Goal: Task Accomplishment & Management: Use online tool/utility

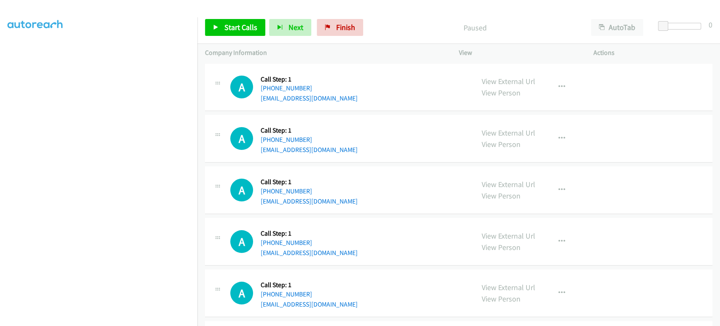
scroll to position [148, 0]
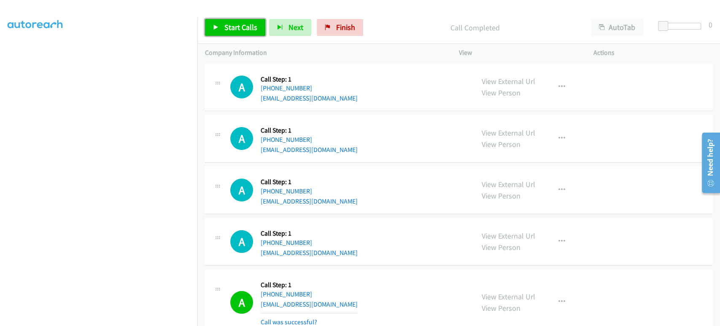
click at [225, 30] on span "Start Calls" at bounding box center [240, 27] width 33 height 10
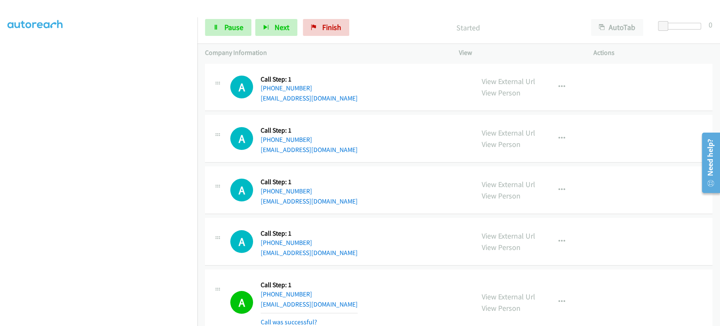
drag, startPoint x: 384, startPoint y: 15, endPoint x: 353, endPoint y: 18, distance: 31.4
click at [384, 15] on div "Start Calls Pause Next Finish Started AutoTab AutoTab 0" at bounding box center [458, 27] width 523 height 32
click at [230, 27] on span "Pause" at bounding box center [233, 27] width 19 height 10
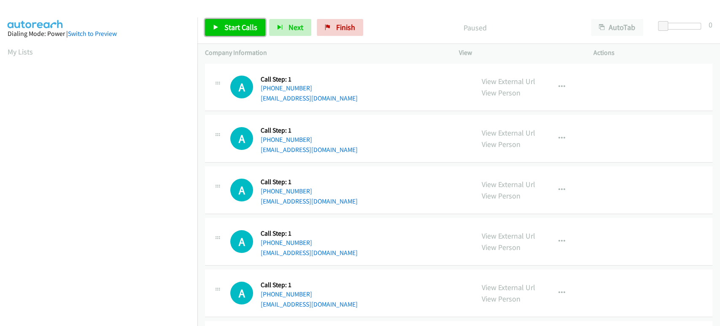
click at [230, 28] on span "Start Calls" at bounding box center [240, 27] width 33 height 10
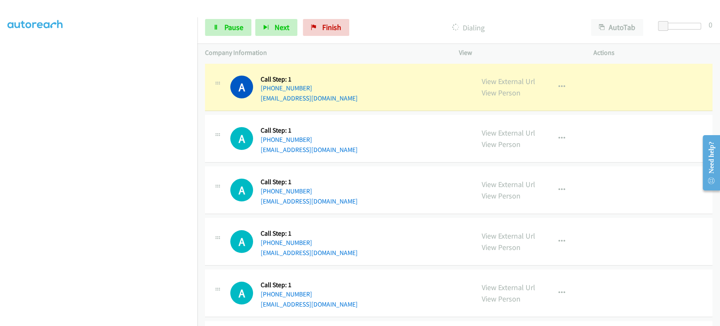
scroll to position [148, 0]
click at [277, 27] on span "Next" at bounding box center [282, 27] width 15 height 10
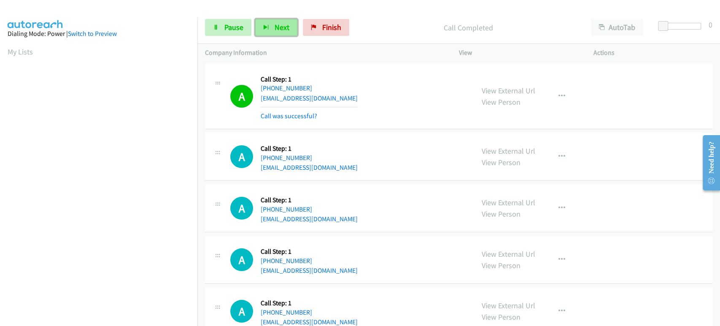
click at [270, 28] on button "Next" at bounding box center [276, 27] width 42 height 17
click at [229, 30] on span "Pause" at bounding box center [233, 27] width 19 height 10
click at [280, 25] on icon "button" at bounding box center [280, 28] width 6 height 6
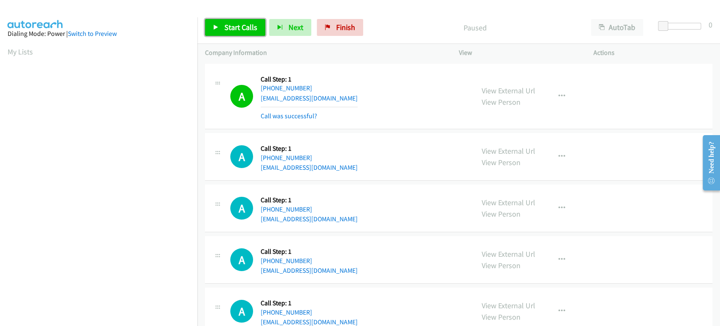
click at [222, 28] on link "Start Calls" at bounding box center [235, 27] width 60 height 17
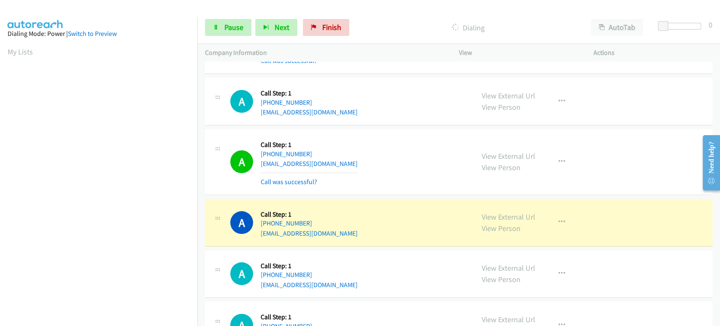
scroll to position [94, 0]
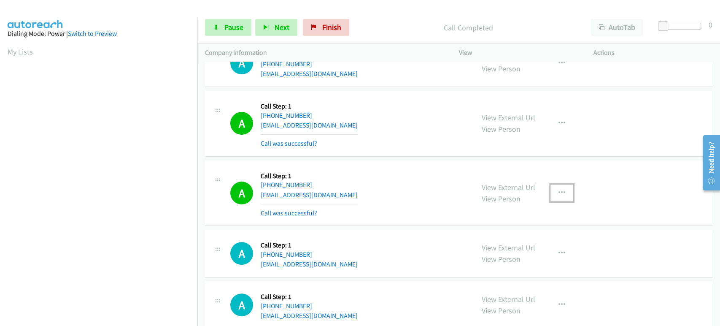
click at [559, 192] on icon "button" at bounding box center [562, 192] width 7 height 7
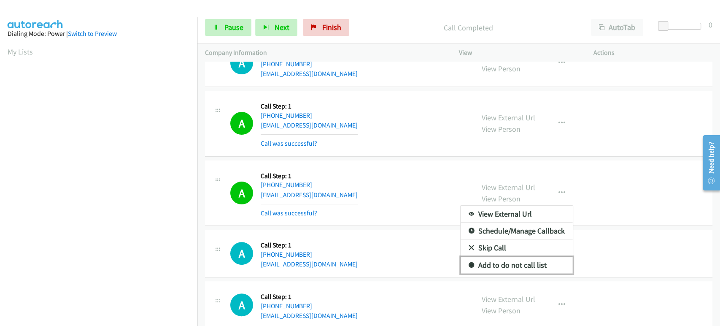
click at [526, 262] on link "Add to do not call list" at bounding box center [517, 265] width 112 height 17
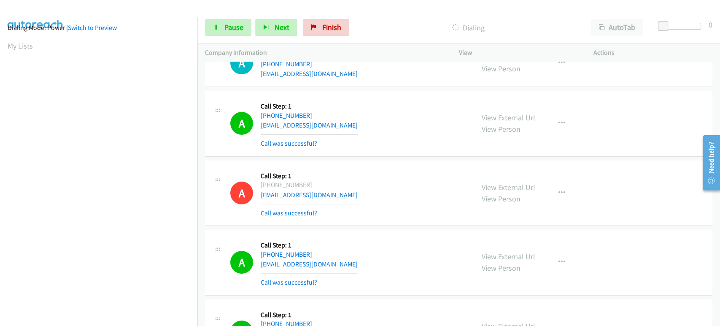
scroll to position [0, 0]
click at [227, 25] on span "Pause" at bounding box center [233, 27] width 19 height 10
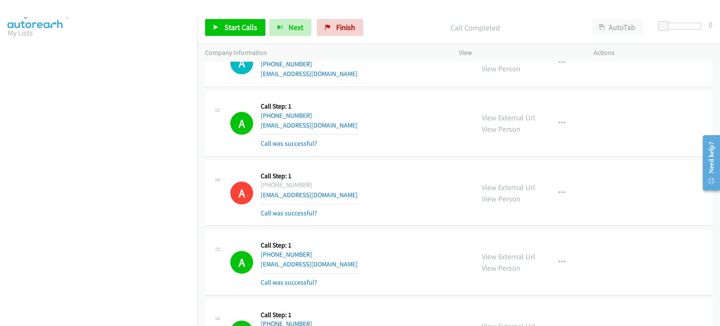
scroll to position [7, 0]
click at [240, 30] on span "Start Calls" at bounding box center [240, 27] width 33 height 10
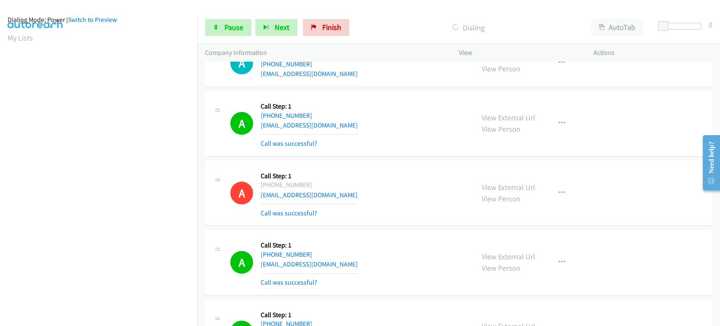
scroll to position [0, 0]
click at [227, 25] on span "Pause" at bounding box center [233, 27] width 19 height 10
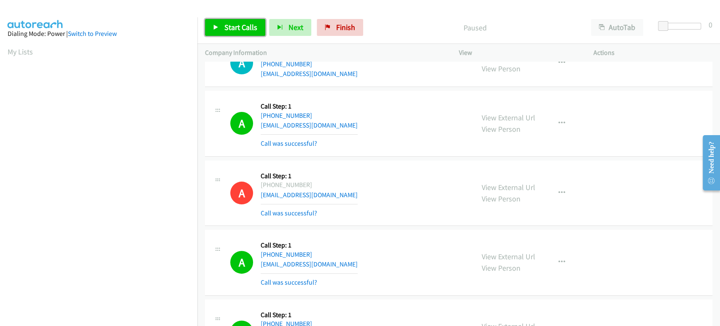
click at [225, 30] on span "Start Calls" at bounding box center [240, 27] width 33 height 10
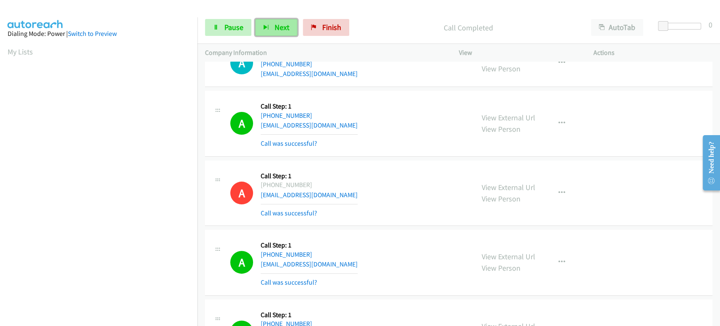
click at [269, 27] on button "Next" at bounding box center [276, 27] width 42 height 17
click at [235, 23] on span "Pause" at bounding box center [233, 27] width 19 height 10
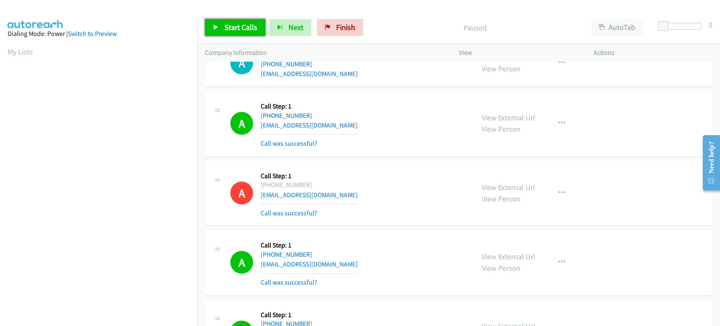
click at [220, 28] on link "Start Calls" at bounding box center [235, 27] width 60 height 17
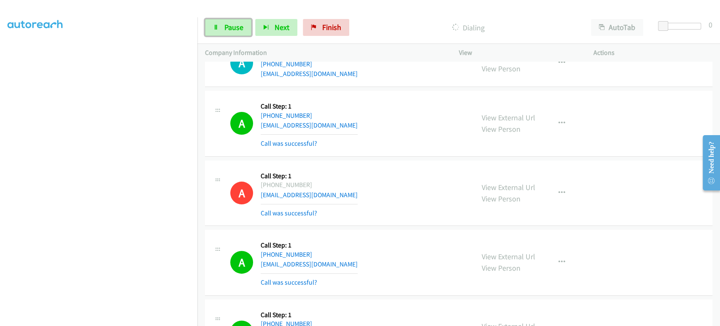
drag, startPoint x: 229, startPoint y: 32, endPoint x: 189, endPoint y: 47, distance: 42.9
click at [229, 31] on span "Pause" at bounding box center [233, 27] width 19 height 10
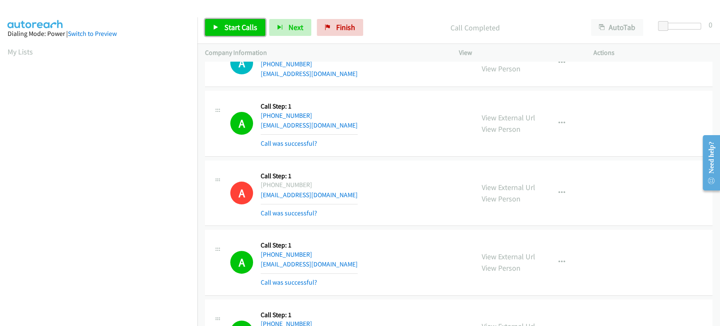
click at [227, 26] on span "Start Calls" at bounding box center [240, 27] width 33 height 10
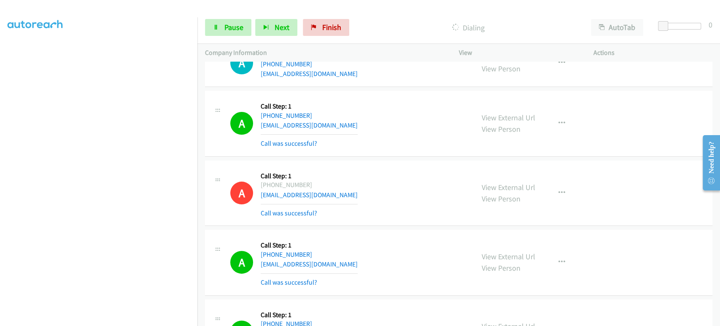
scroll to position [7, 0]
click at [236, 27] on span "Pause" at bounding box center [233, 27] width 19 height 10
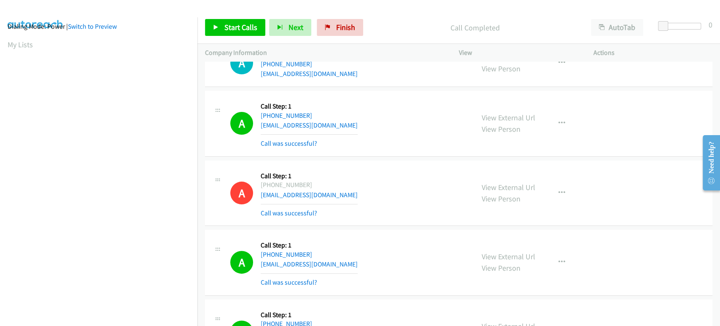
scroll to position [148, 0]
click at [236, 33] on link "Start Calls" at bounding box center [235, 27] width 60 height 17
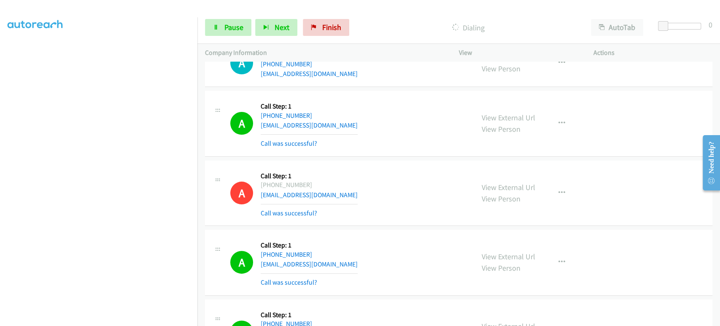
scroll to position [0, 0]
click at [242, 34] on link "Pause" at bounding box center [228, 27] width 46 height 17
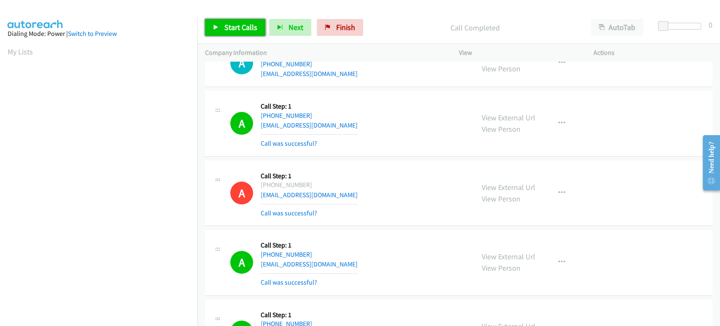
click at [221, 26] on link "Start Calls" at bounding box center [235, 27] width 60 height 17
click at [226, 29] on span "Pause" at bounding box center [233, 27] width 19 height 10
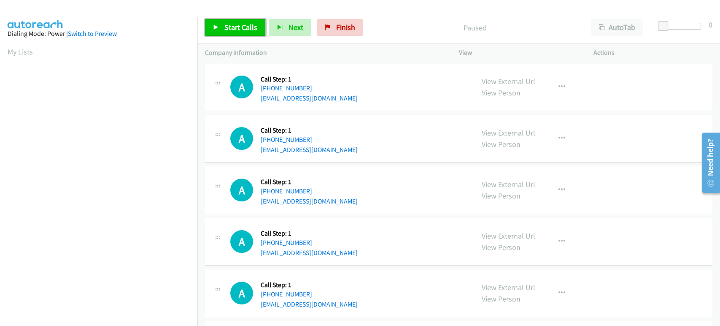
click at [226, 26] on span "Start Calls" at bounding box center [240, 27] width 33 height 10
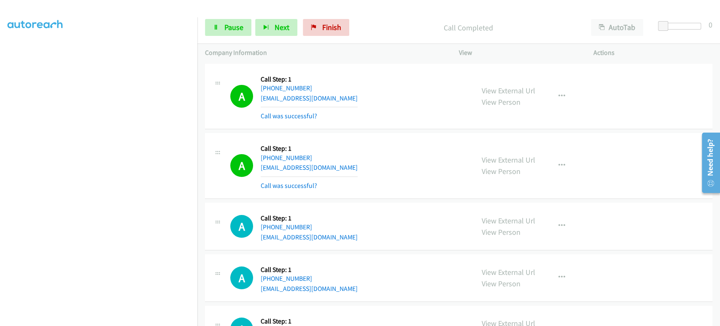
scroll to position [148, 0]
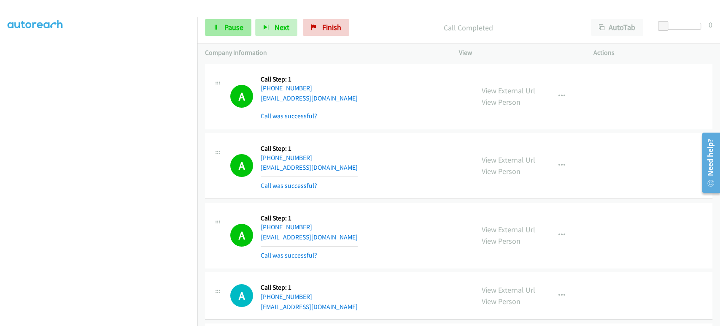
click at [217, 22] on link "Pause" at bounding box center [228, 27] width 46 height 17
click at [227, 26] on span "Start Calls" at bounding box center [240, 27] width 33 height 10
click at [230, 24] on span "Pause" at bounding box center [233, 27] width 19 height 10
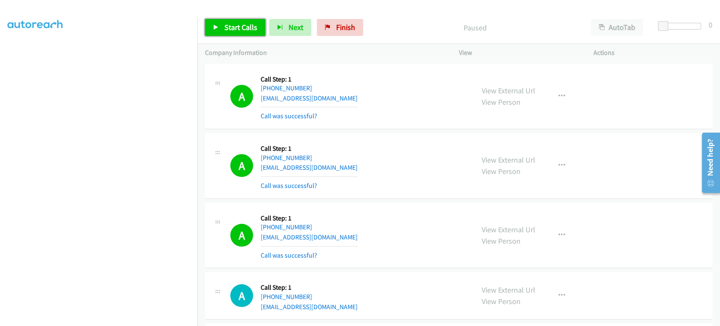
click at [230, 24] on span "Start Calls" at bounding box center [240, 27] width 33 height 10
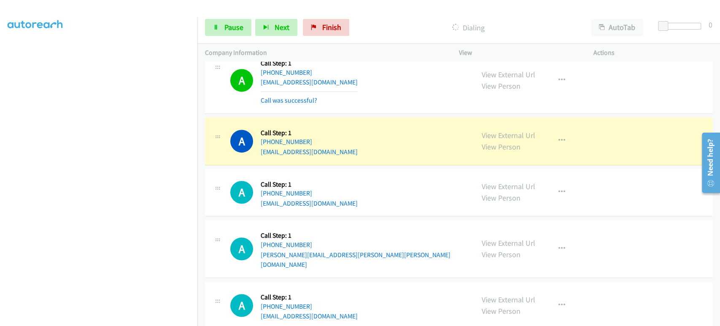
scroll to position [750, 0]
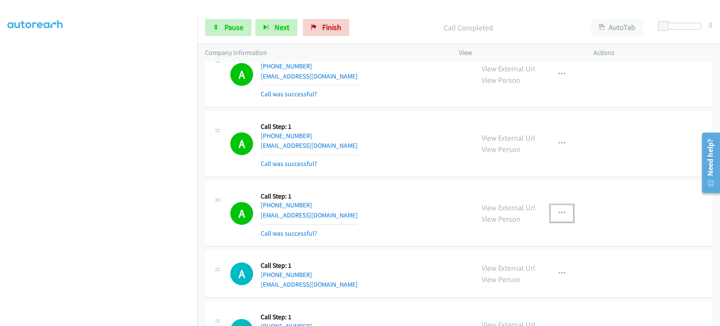
click at [559, 211] on icon "button" at bounding box center [562, 213] width 7 height 7
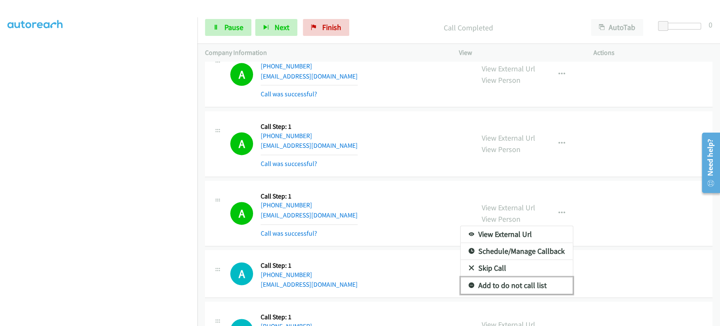
click at [505, 282] on link "Add to do not call list" at bounding box center [517, 285] width 112 height 17
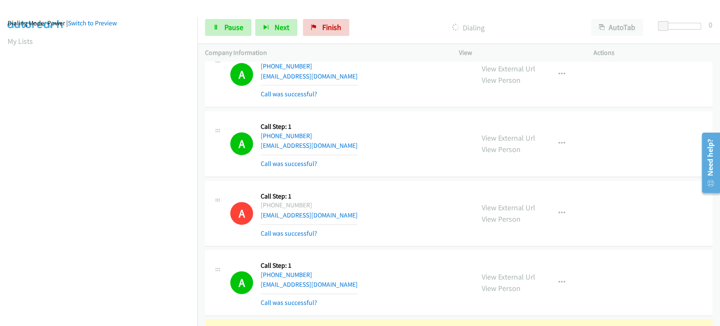
scroll to position [5, 0]
click at [221, 21] on link "Pause" at bounding box center [228, 27] width 46 height 17
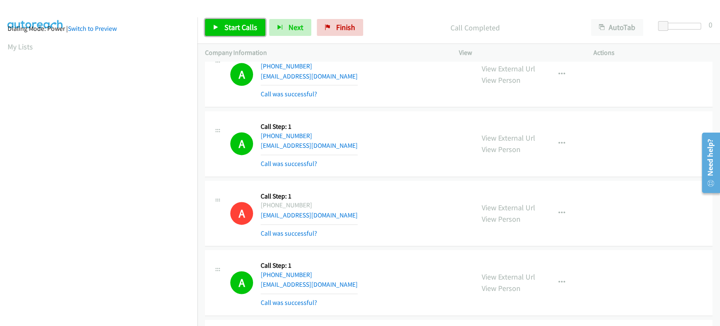
click at [241, 27] on span "Start Calls" at bounding box center [240, 27] width 33 height 10
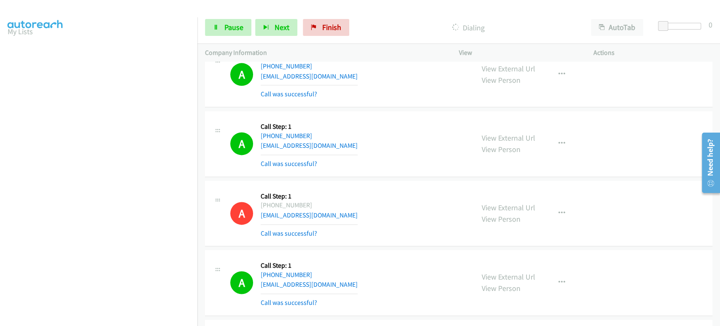
scroll to position [0, 0]
click at [221, 32] on link "Pause" at bounding box center [228, 27] width 46 height 17
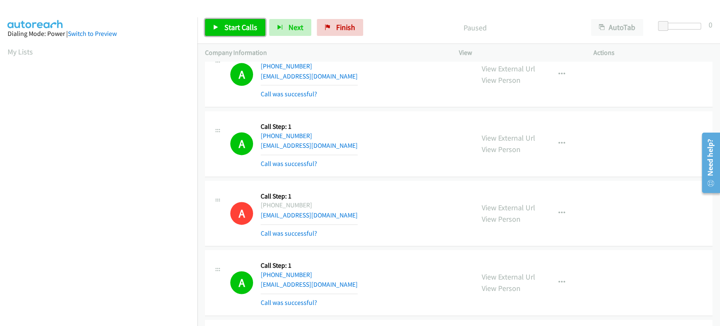
click at [232, 28] on span "Start Calls" at bounding box center [240, 27] width 33 height 10
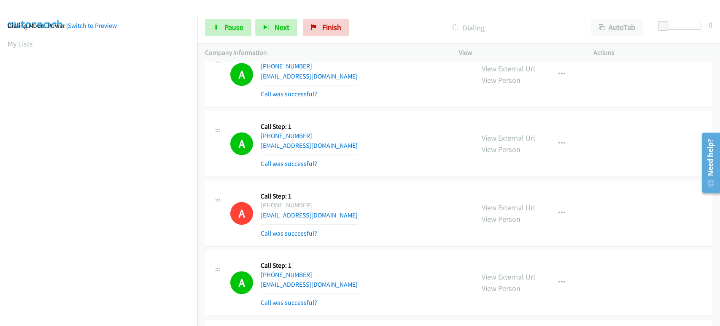
scroll to position [5, 0]
click at [229, 28] on span "Pause" at bounding box center [233, 27] width 19 height 10
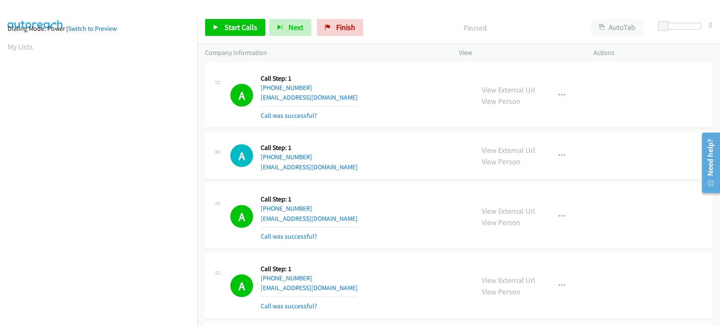
scroll to position [1125, 0]
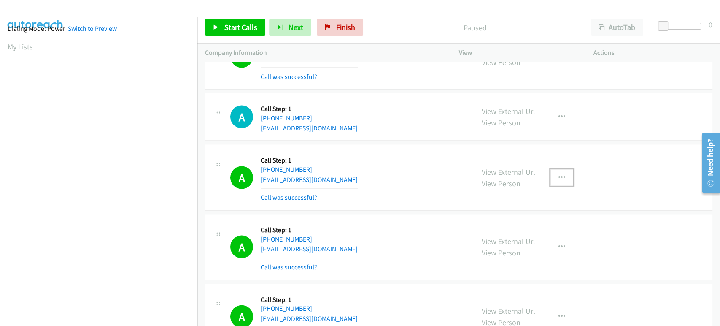
click at [559, 174] on icon "button" at bounding box center [562, 177] width 7 height 7
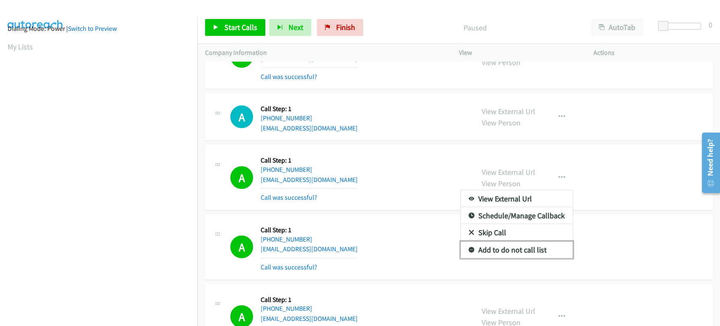
click at [531, 241] on link "Add to do not call list" at bounding box center [517, 249] width 112 height 17
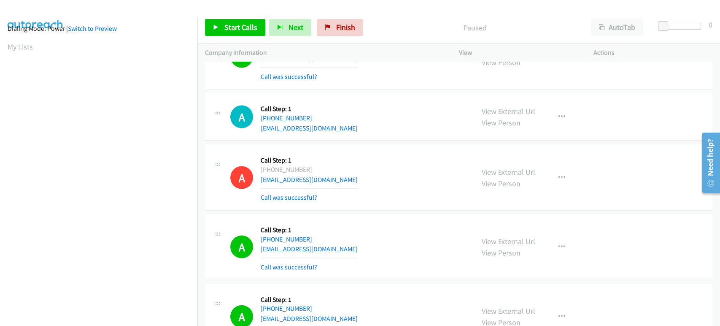
click at [165, 14] on div at bounding box center [356, 16] width 713 height 32
click at [227, 32] on link "Start Calls" at bounding box center [235, 27] width 60 height 17
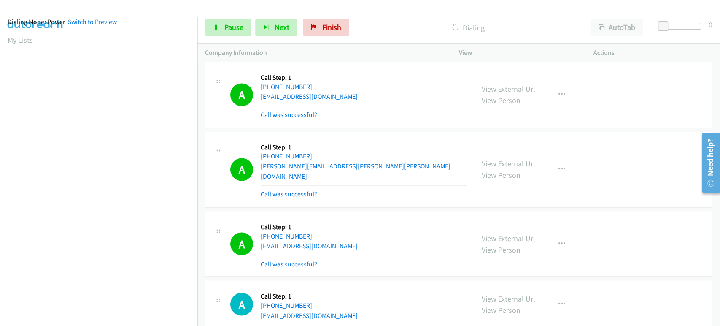
scroll to position [0, 0]
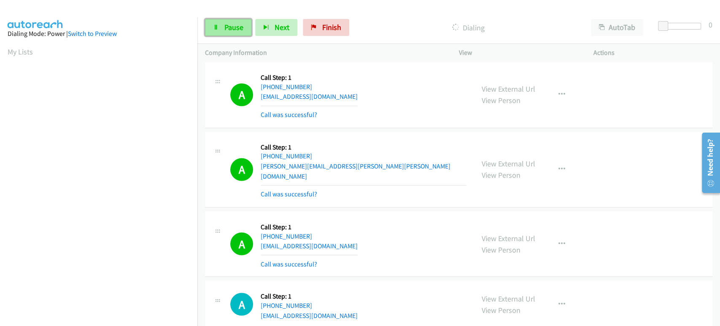
click at [233, 26] on span "Pause" at bounding box center [233, 27] width 19 height 10
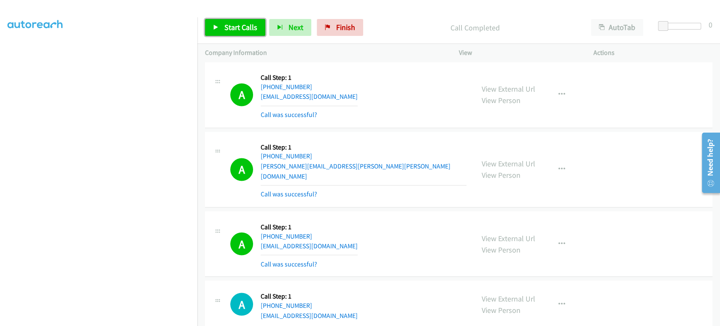
click at [239, 31] on span "Start Calls" at bounding box center [240, 27] width 33 height 10
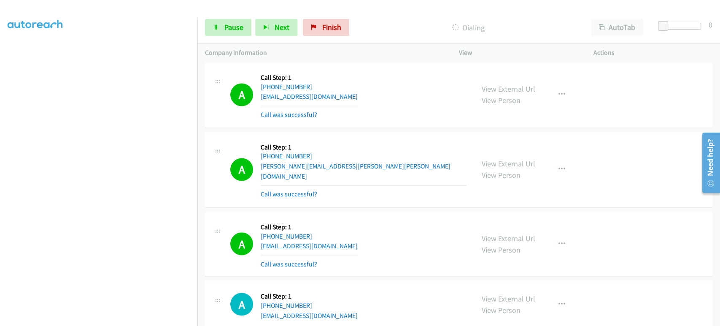
scroll to position [7, 0]
click at [230, 27] on span "Pause" at bounding box center [233, 27] width 19 height 10
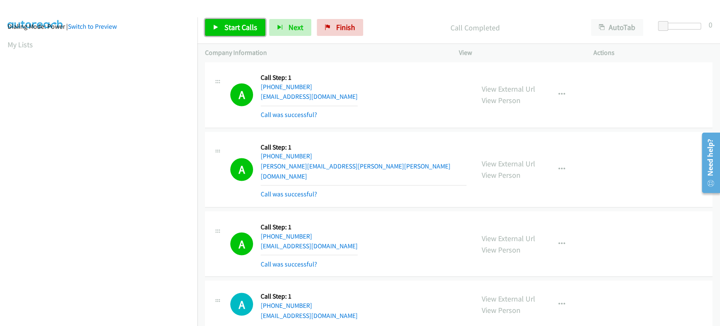
click at [230, 27] on span "Start Calls" at bounding box center [240, 27] width 33 height 10
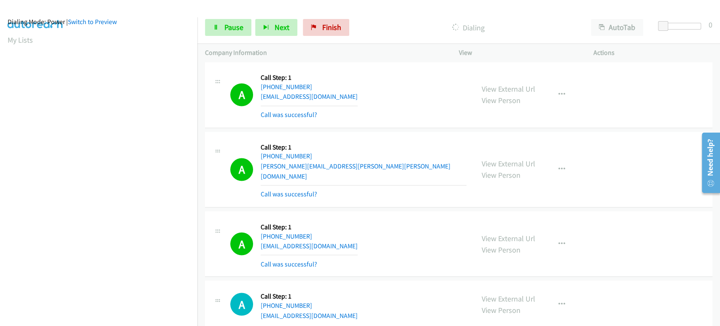
scroll to position [5, 0]
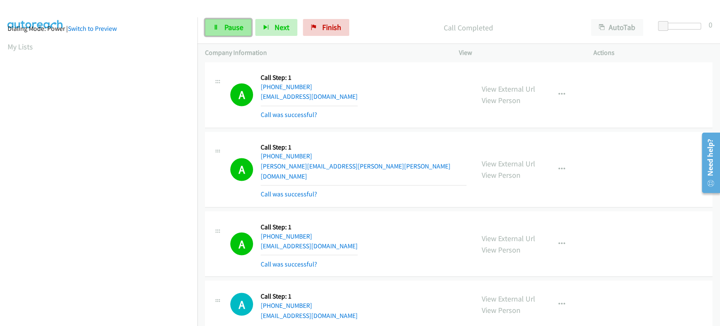
click at [217, 30] on link "Pause" at bounding box center [228, 27] width 46 height 17
click at [217, 30] on link "Start Calls" at bounding box center [235, 27] width 60 height 17
click at [225, 30] on span "Pause" at bounding box center [233, 27] width 19 height 10
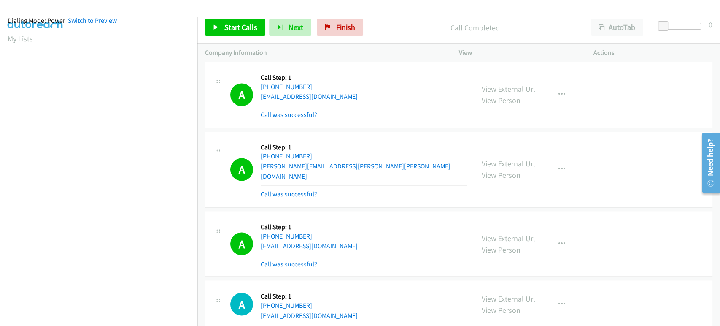
scroll to position [0, 0]
click at [235, 30] on span "Start Calls" at bounding box center [240, 27] width 33 height 10
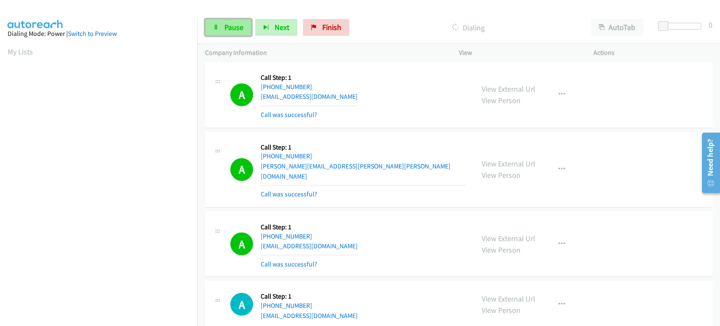
click at [230, 28] on span "Pause" at bounding box center [233, 27] width 19 height 10
click at [230, 29] on span "Start Calls" at bounding box center [240, 27] width 33 height 10
click at [231, 23] on span "Pause" at bounding box center [233, 27] width 19 height 10
click at [226, 27] on span "Start Calls" at bounding box center [240, 27] width 33 height 10
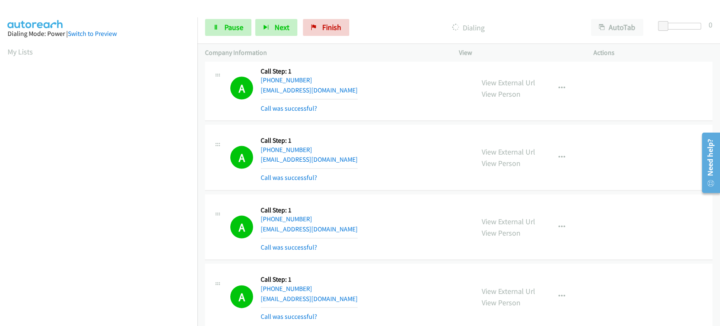
scroll to position [3504, 0]
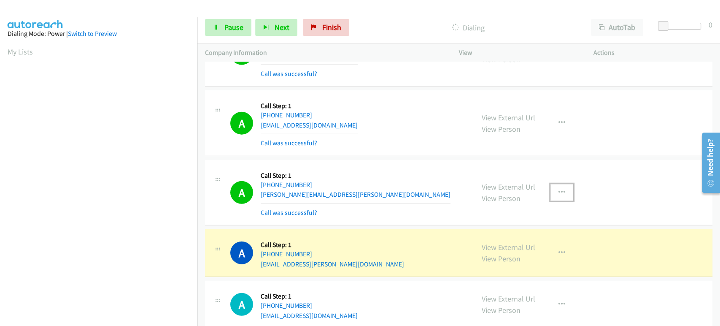
click at [559, 189] on icon "button" at bounding box center [562, 192] width 7 height 7
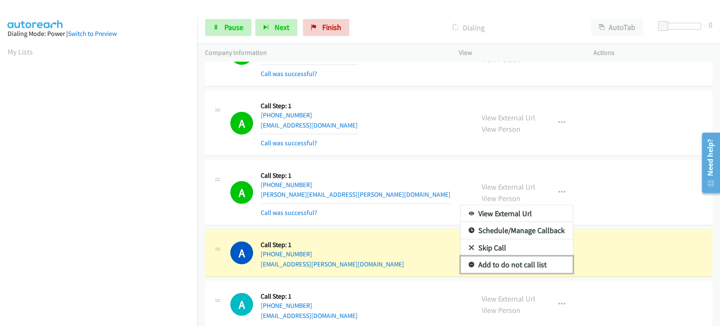
click at [521, 256] on link "Add to do not call list" at bounding box center [517, 264] width 112 height 17
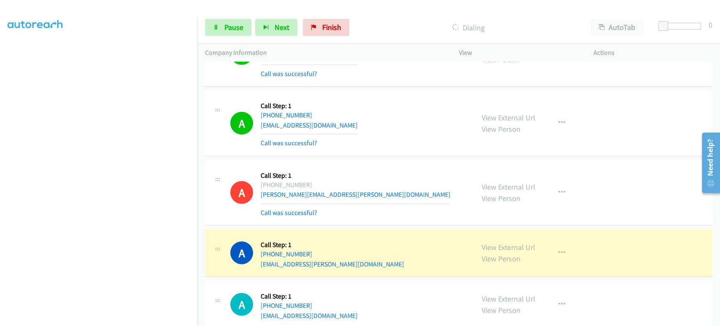
scroll to position [148, 0]
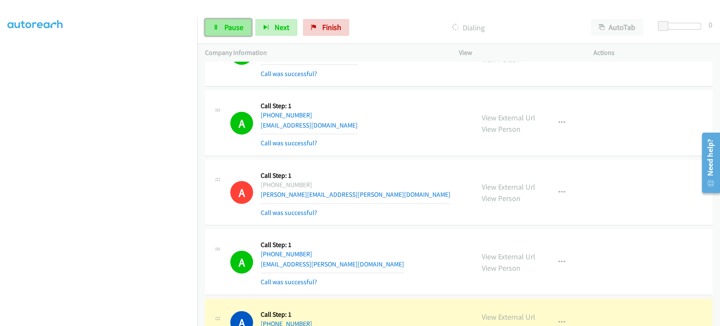
click at [224, 27] on span "Pause" at bounding box center [233, 27] width 19 height 10
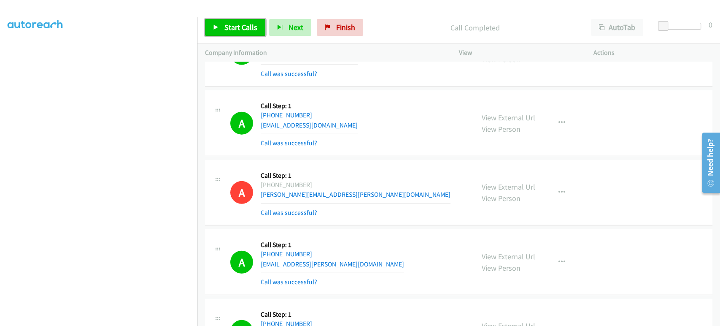
click at [226, 26] on span "Start Calls" at bounding box center [240, 27] width 33 height 10
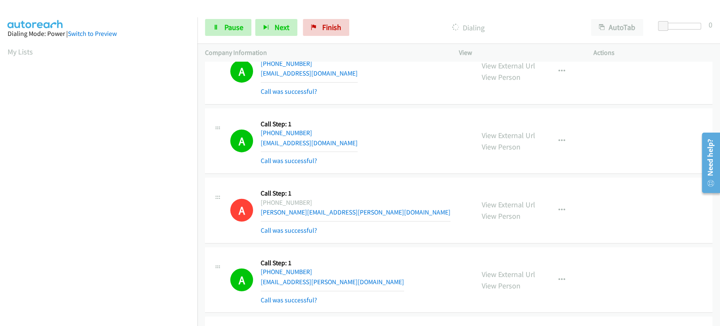
scroll to position [3540, 0]
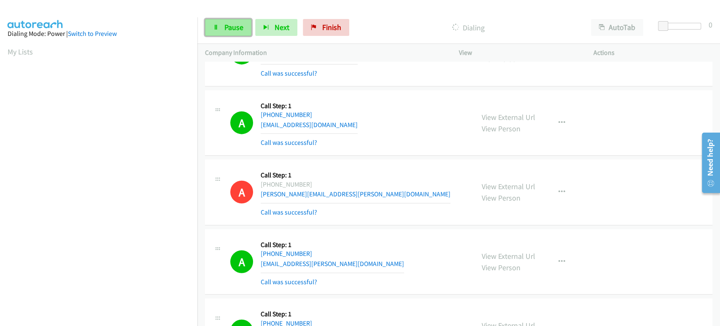
click at [241, 25] on span "Pause" at bounding box center [233, 27] width 19 height 10
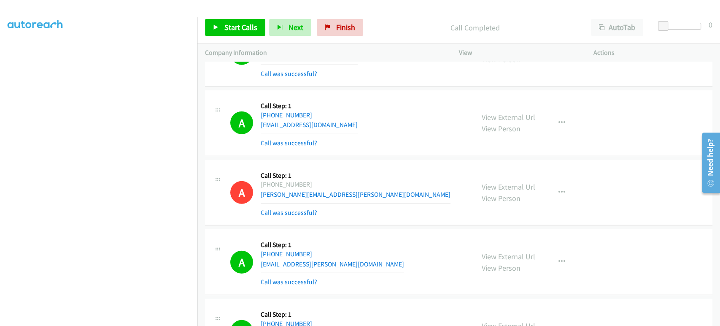
scroll to position [0, 0]
click at [236, 24] on span "Start Calls" at bounding box center [240, 27] width 33 height 10
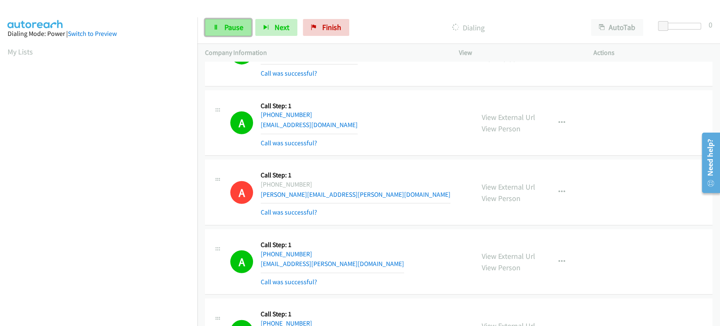
click at [228, 24] on span "Pause" at bounding box center [233, 27] width 19 height 10
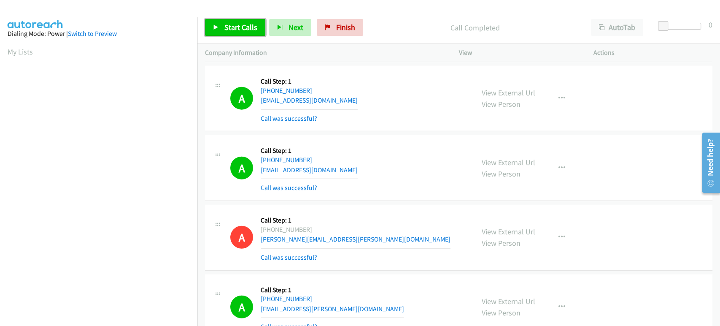
click at [230, 30] on span "Start Calls" at bounding box center [240, 27] width 33 height 10
click at [246, 27] on link "Pause" at bounding box center [228, 27] width 46 height 17
click at [243, 25] on span "Start Calls" at bounding box center [240, 27] width 33 height 10
click at [240, 32] on link "Pause" at bounding box center [228, 27] width 46 height 17
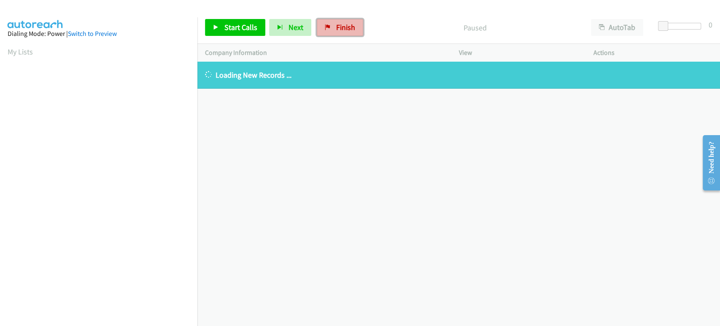
click at [333, 27] on link "Finish" at bounding box center [340, 27] width 46 height 17
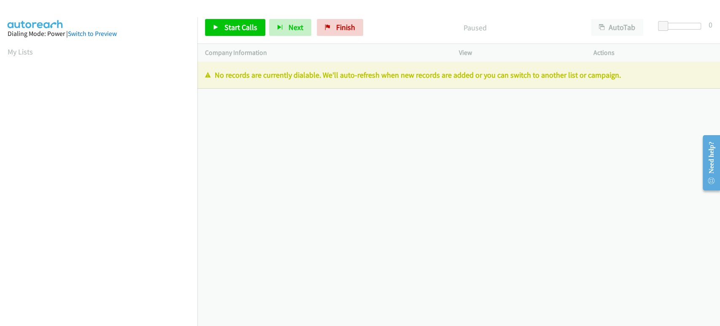
scroll to position [148, 0]
click at [334, 32] on link "Finish" at bounding box center [340, 27] width 46 height 17
